Goal: Task Accomplishment & Management: Manage account settings

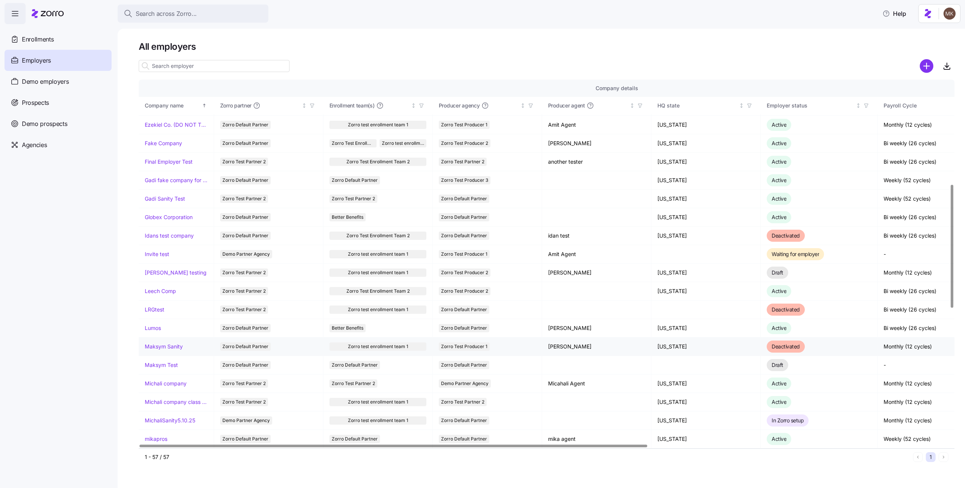
scroll to position [156, 0]
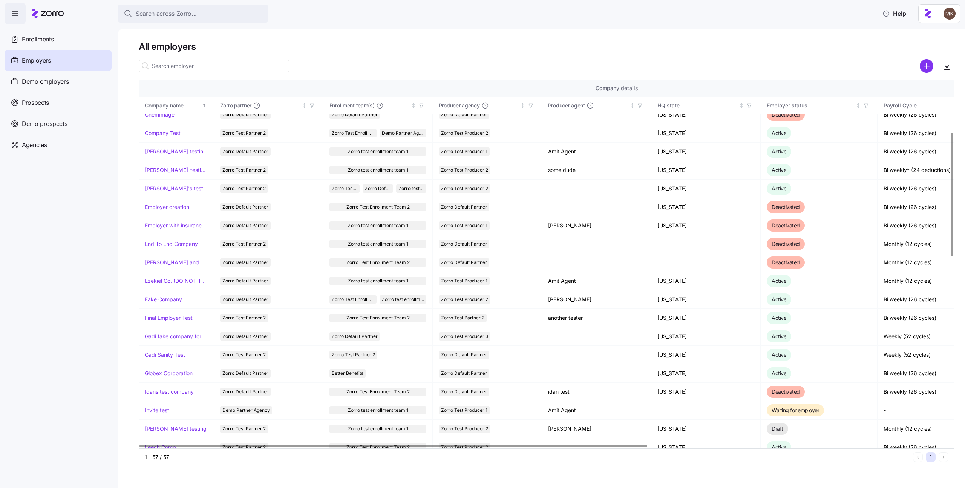
click at [213, 70] on input at bounding box center [214, 66] width 151 height 12
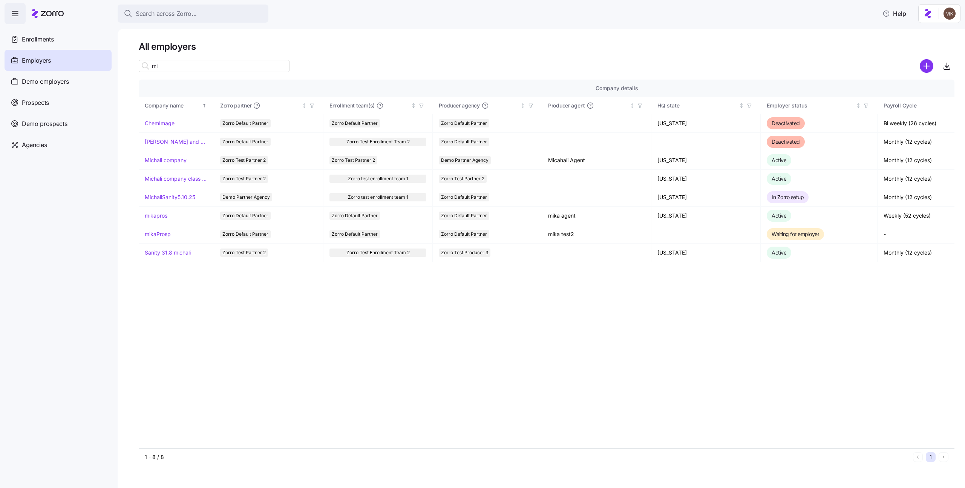
scroll to position [0, 0]
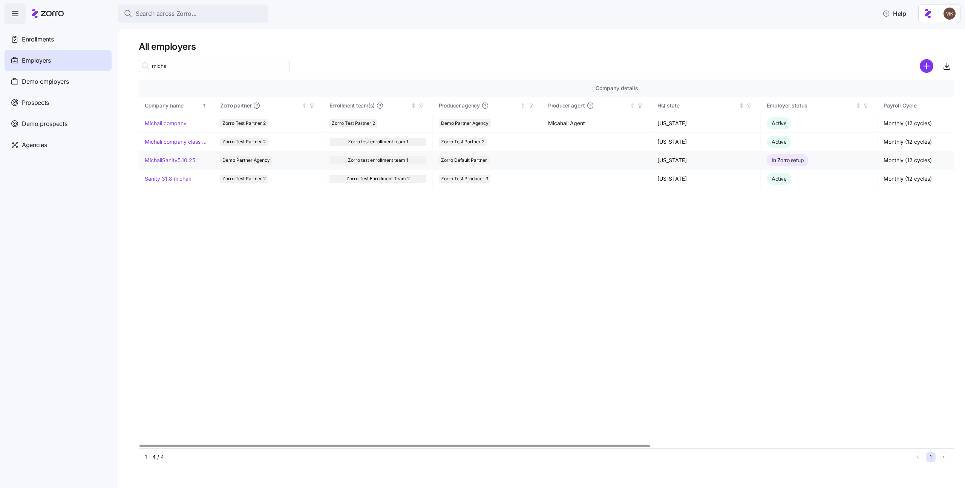
type input "micha"
click at [170, 162] on link "MichaliSanity5.10.25" at bounding box center [170, 160] width 51 height 8
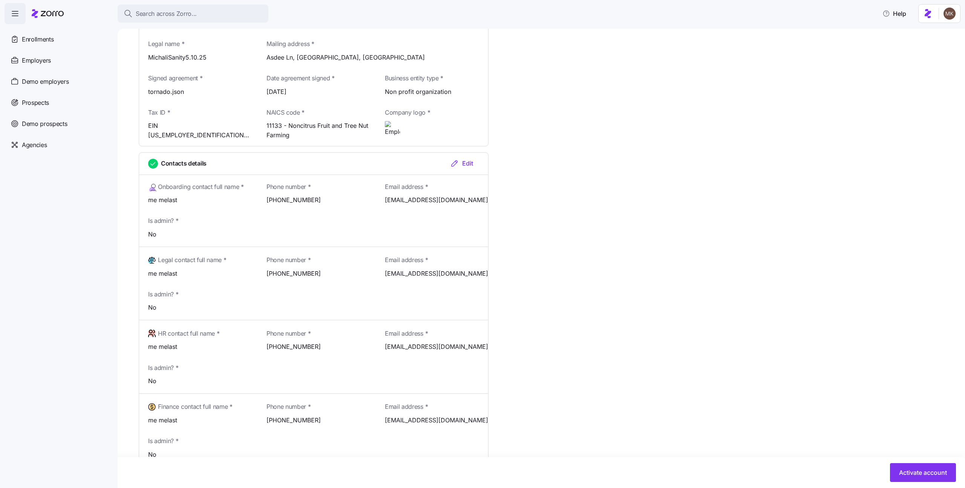
scroll to position [391, 0]
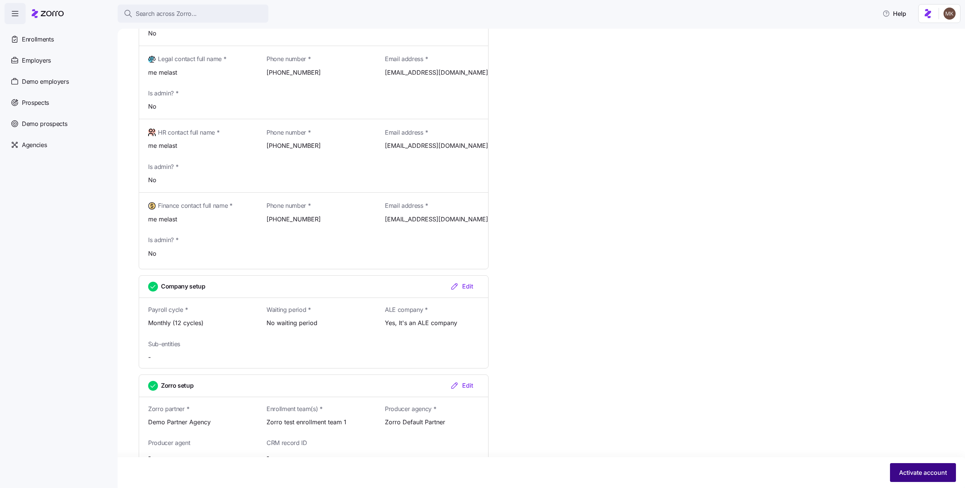
click at [901, 468] on span "Activate account" at bounding box center [923, 472] width 48 height 9
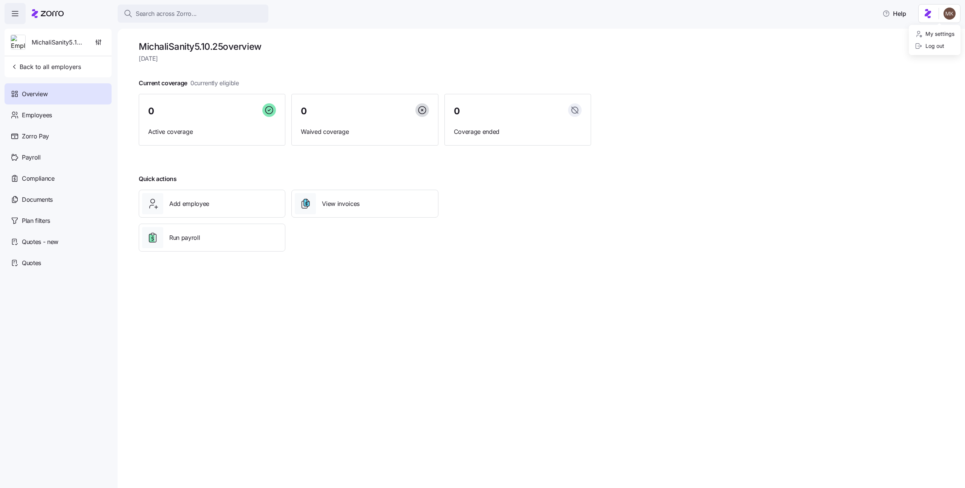
click at [947, 11] on html "Search across Zorro... Help MichaliSanity5.10.25 Back to all employers Overview…" at bounding box center [482, 241] width 965 height 483
click at [951, 46] on div "Log out" at bounding box center [935, 46] width 46 height 12
